Goal: Task Accomplishment & Management: Manage account settings

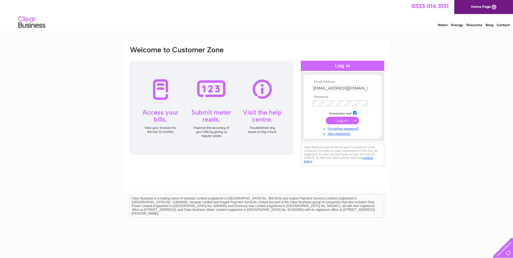
click at [337, 119] on input "submit" at bounding box center [342, 121] width 33 height 8
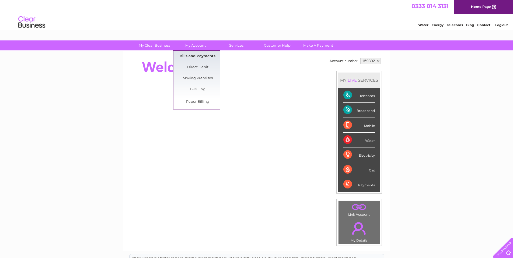
click at [194, 56] on link "Bills and Payments" at bounding box center [197, 56] width 44 height 11
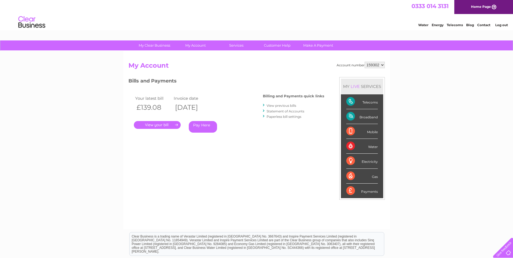
click at [153, 124] on link "." at bounding box center [157, 125] width 47 height 8
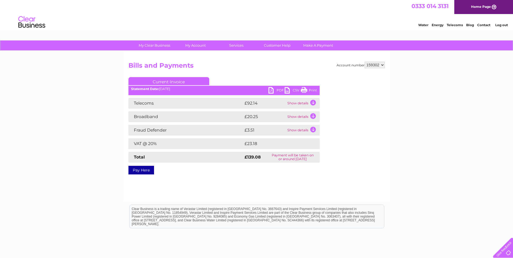
click at [272, 90] on link "PDF" at bounding box center [276, 91] width 16 height 8
click at [500, 25] on link "Log out" at bounding box center [501, 25] width 13 height 4
